Goal: Use online tool/utility: Use online tool/utility

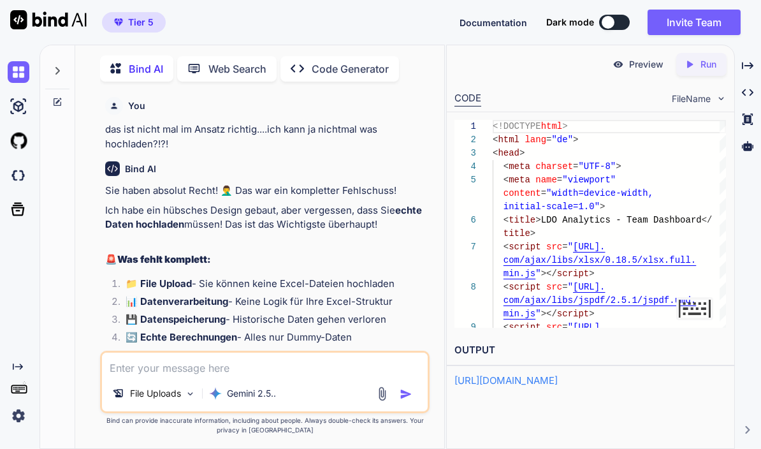
scroll to position [100943, 0]
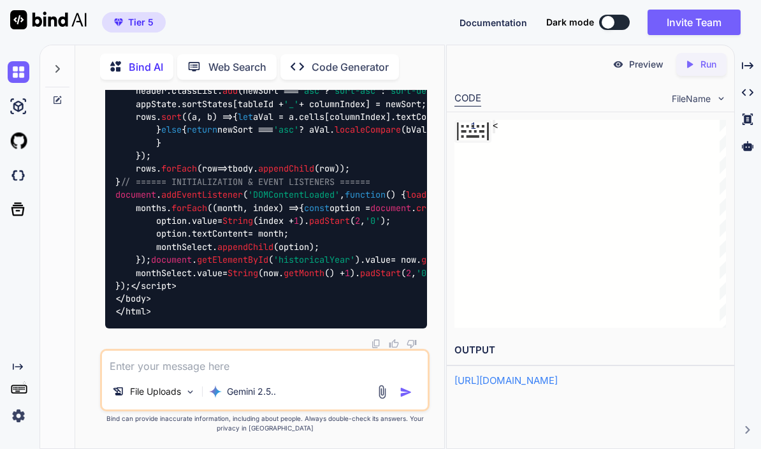
type textarea "x"
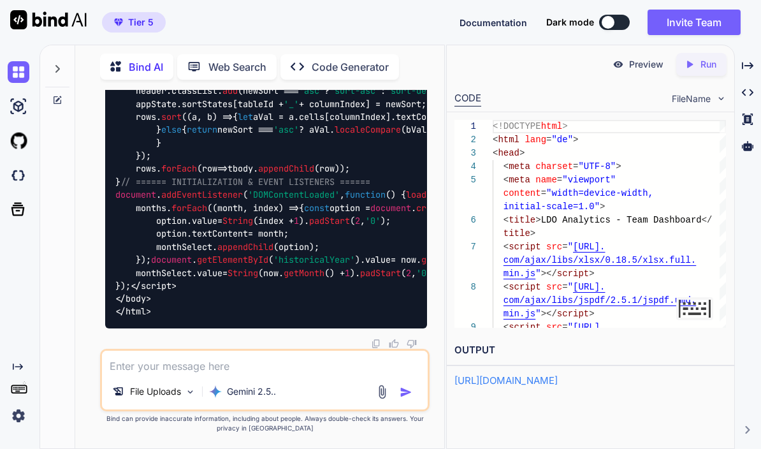
click at [293, 364] on textarea at bounding box center [264, 362] width 325 height 23
paste textarea "Loremipsumdolors 7440 (ametcons / adipis eli. seddo eiu temp) incid://utlaboree…"
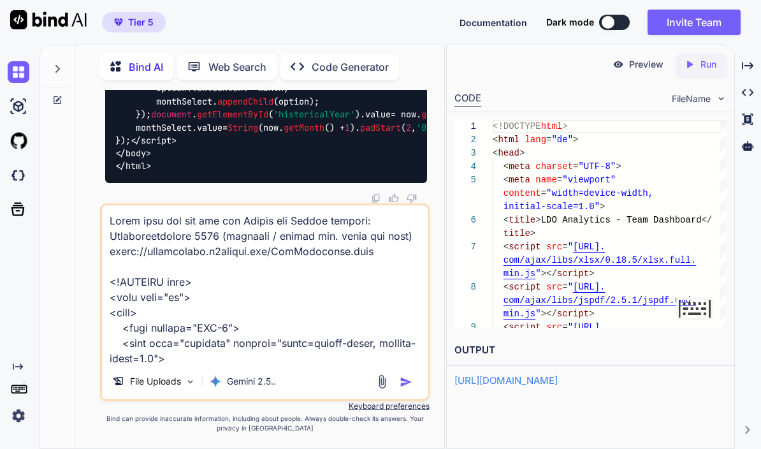
scroll to position [0, 0]
click at [116, 252] on textarea at bounding box center [264, 284] width 325 height 158
click at [115, 251] on textarea at bounding box center [264, 284] width 325 height 158
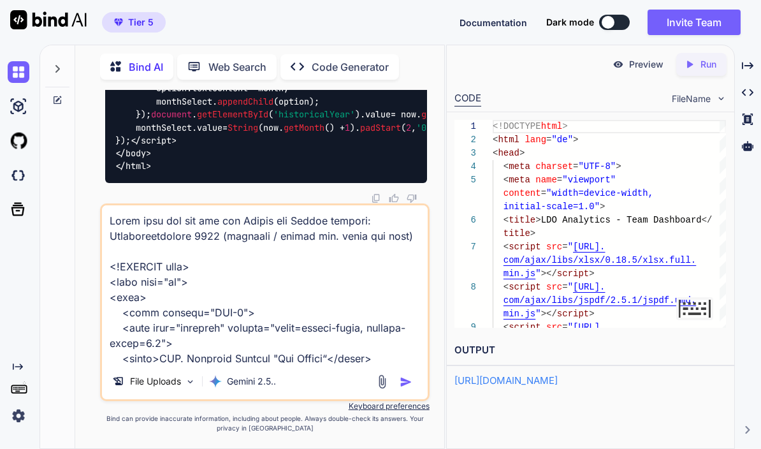
click at [118, 237] on textarea at bounding box center [264, 284] width 325 height 158
click at [117, 237] on textarea at bounding box center [264, 284] width 325 height 158
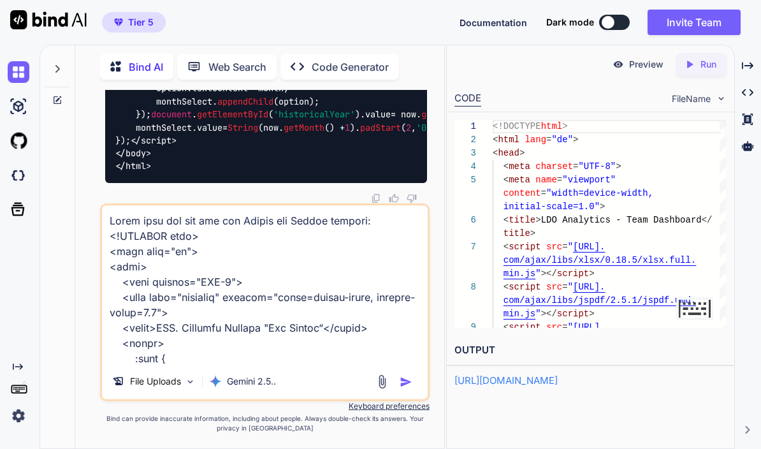
type textarea "Lorem ipsu dol sit ame con Adipis eli Seddoe tempori: <!UTLABOR etdo> <magn ali…"
click at [408, 386] on img "button" at bounding box center [406, 382] width 13 height 13
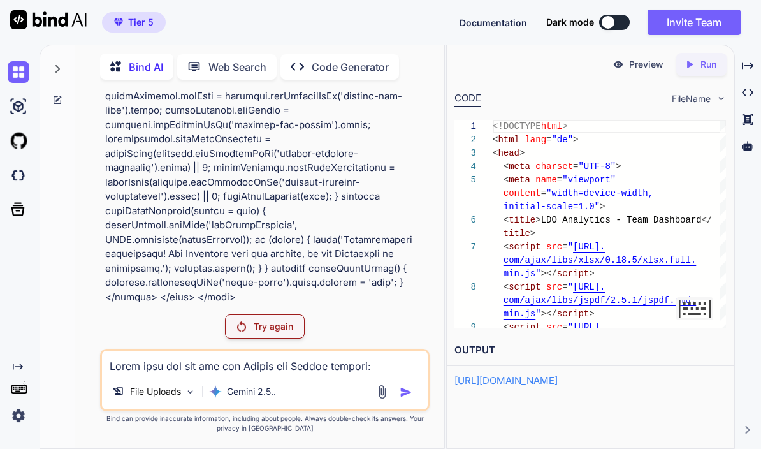
scroll to position [100822, 0]
click at [286, 335] on div "Try again" at bounding box center [265, 326] width 80 height 24
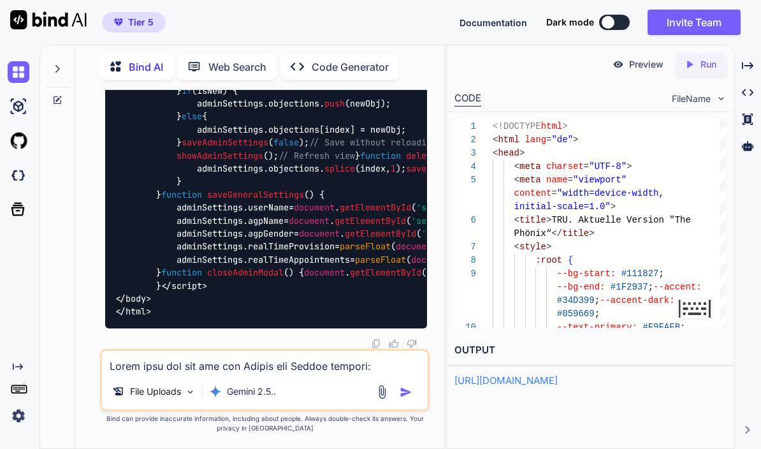
scroll to position [151292, 0]
click at [705, 58] on p "Run" at bounding box center [709, 64] width 16 height 13
click at [710, 53] on div "Created with Pixso. Run" at bounding box center [702, 64] width 50 height 23
click at [636, 58] on p "Preview" at bounding box center [646, 64] width 34 height 13
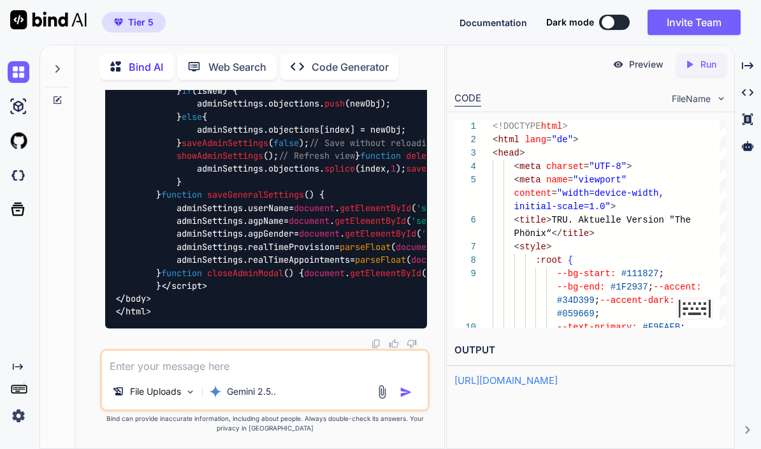
scroll to position [135403, 0]
